Goal: Navigation & Orientation: Find specific page/section

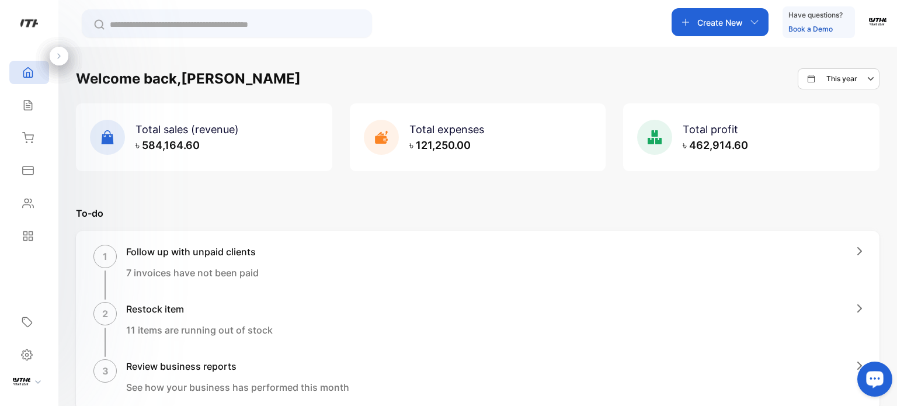
click at [49, 109] on div "Home Home Sales Sales Inventory Inventory Expenses Expenses Contacts Contacts R…" at bounding box center [29, 154] width 58 height 196
click at [32, 109] on icon at bounding box center [28, 105] width 8 height 10
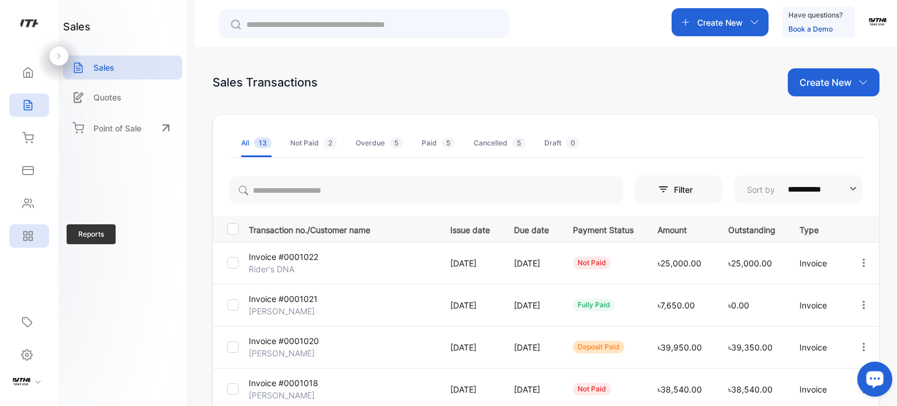
click at [29, 240] on icon at bounding box center [31, 239] width 4 height 4
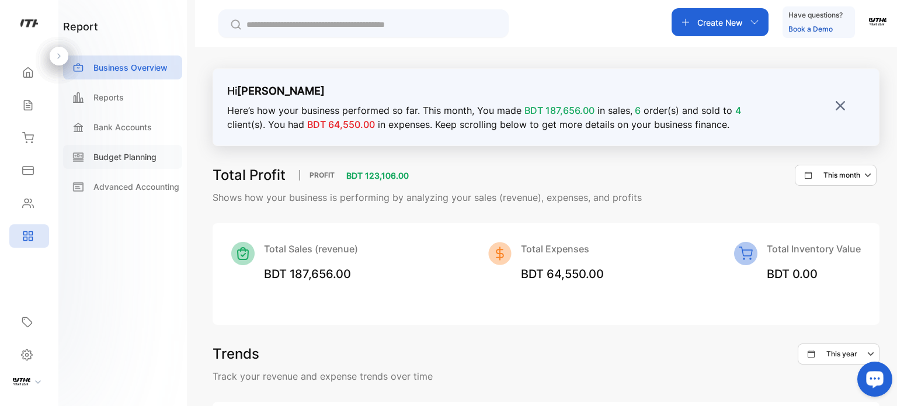
click at [158, 155] on div "Budget Planning" at bounding box center [122, 157] width 119 height 24
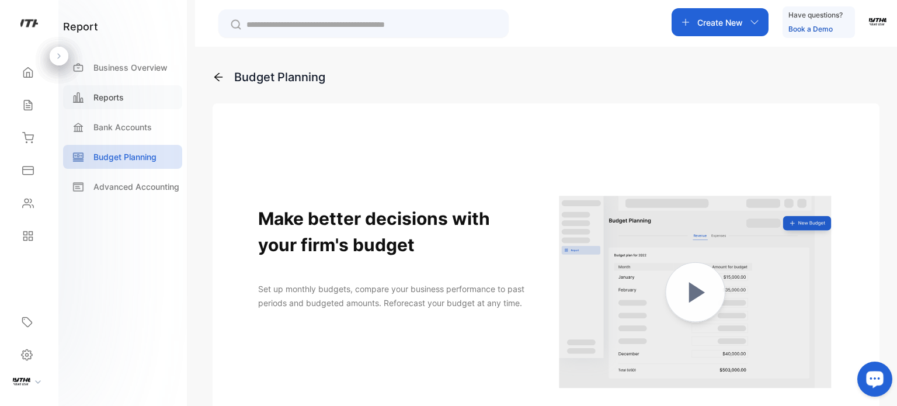
click at [117, 103] on p "Reports" at bounding box center [108, 97] width 30 height 12
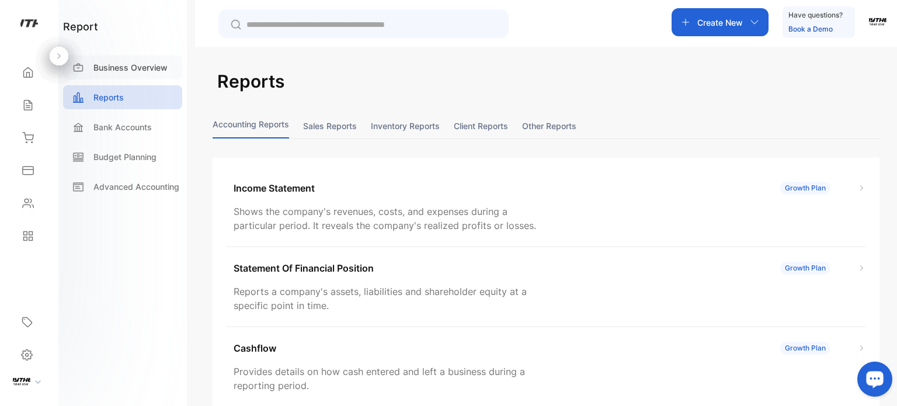
click at [124, 72] on p "Business Overview" at bounding box center [130, 67] width 74 height 12
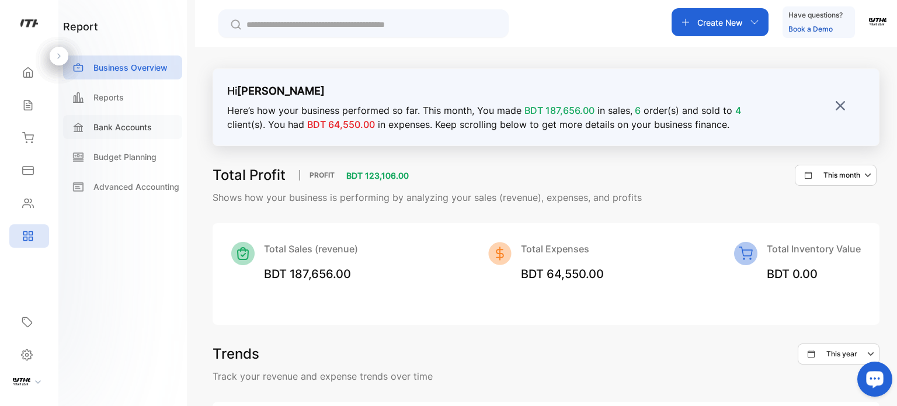
click at [136, 133] on p "Bank Accounts" at bounding box center [122, 127] width 58 height 12
